Goal: Navigation & Orientation: Go to known website

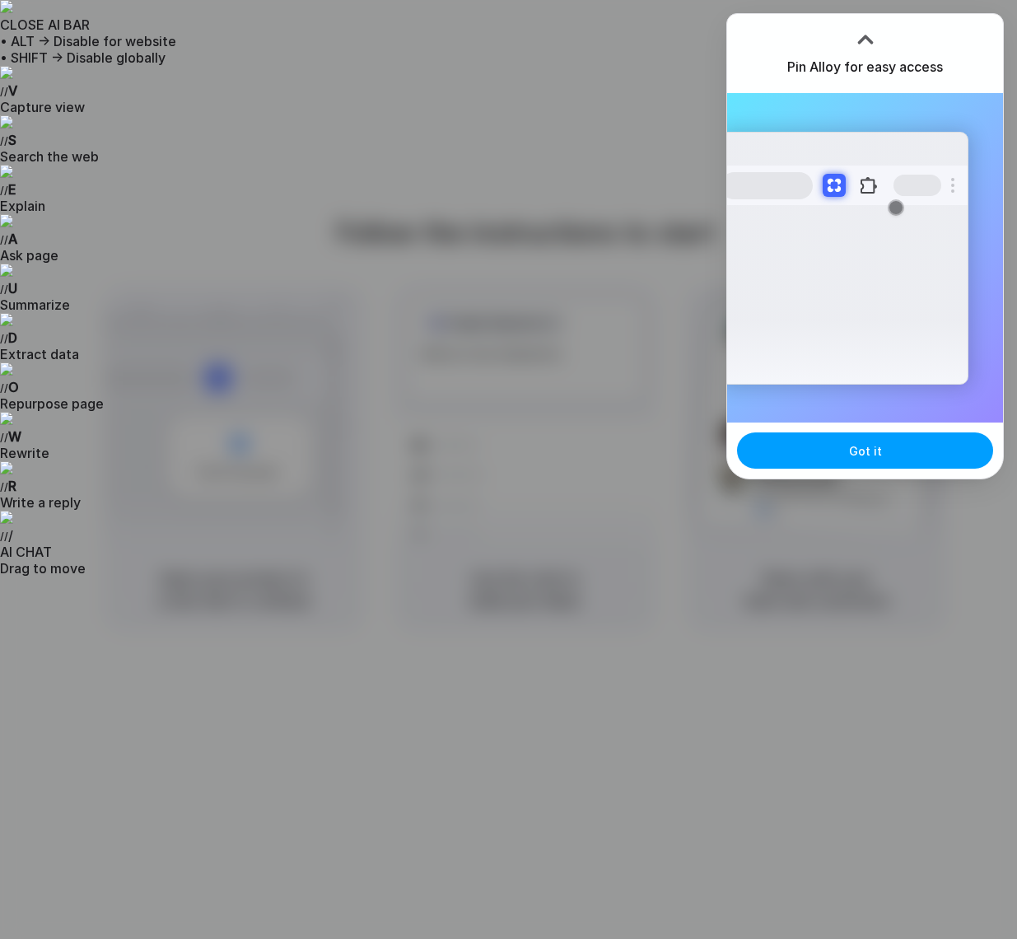
click at [836, 463] on button "Got it" at bounding box center [865, 450] width 256 height 36
